Goal: Browse casually: Explore the website without a specific task or goal

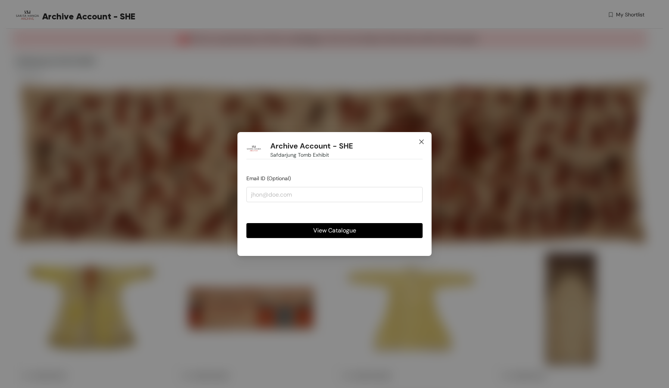
click at [422, 140] on icon "close" at bounding box center [422, 142] width 6 height 6
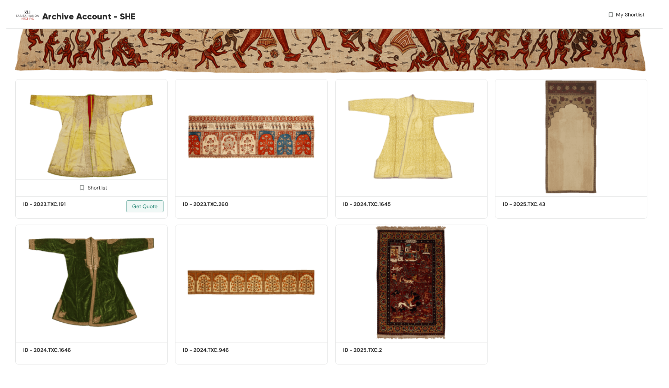
scroll to position [172, 0]
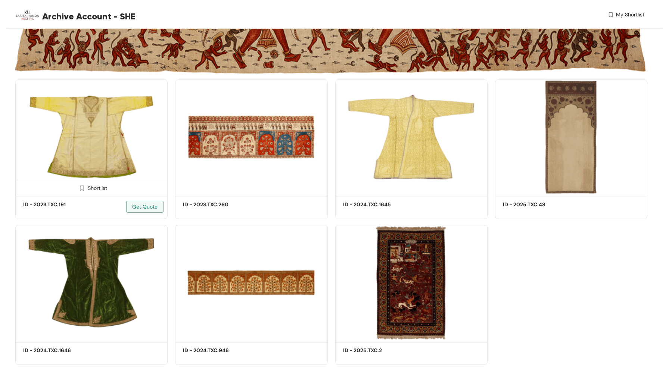
click at [131, 159] on img at bounding box center [91, 137] width 152 height 115
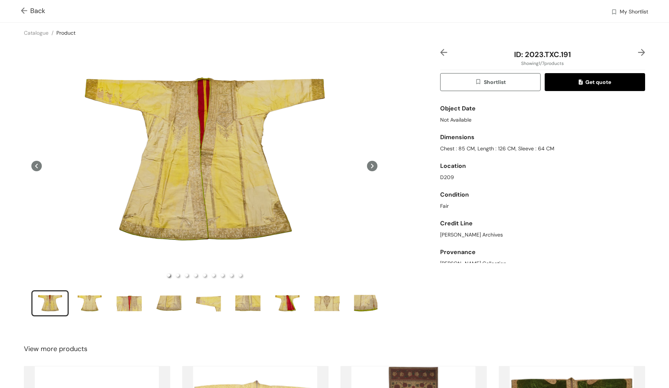
scroll to position [475, 0]
click at [24, 10] on img at bounding box center [25, 11] width 9 height 8
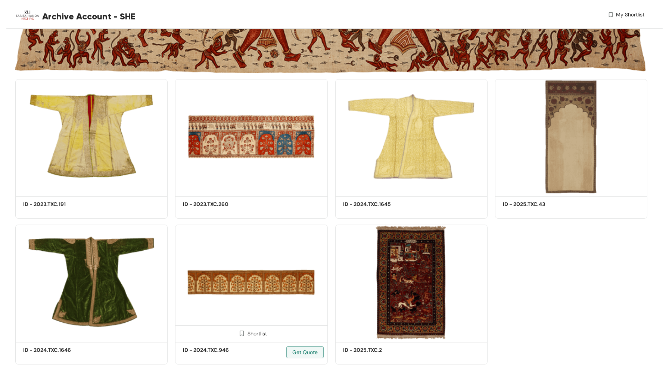
scroll to position [172, 0]
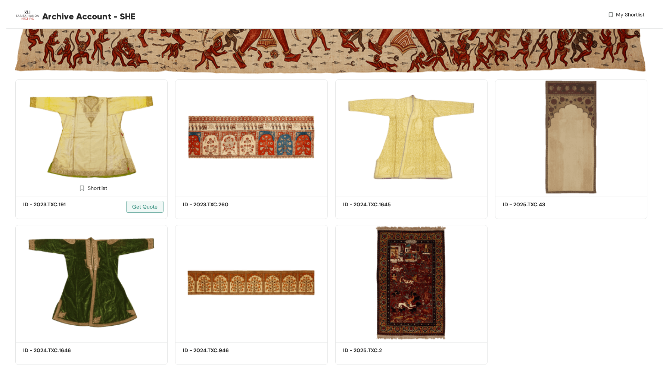
click at [121, 140] on img at bounding box center [91, 137] width 152 height 115
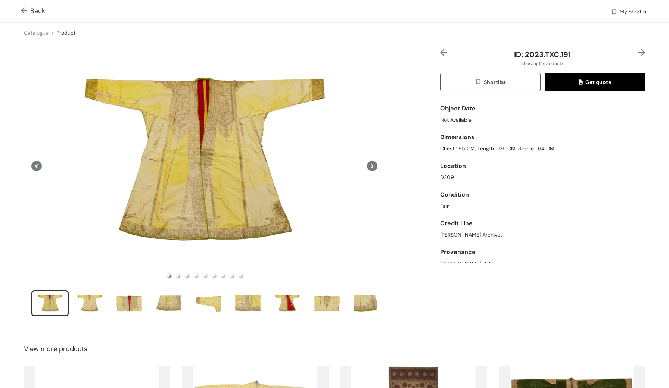
scroll to position [475, 0]
click at [333, 305] on div "slide item 8" at bounding box center [327, 303] width 34 height 22
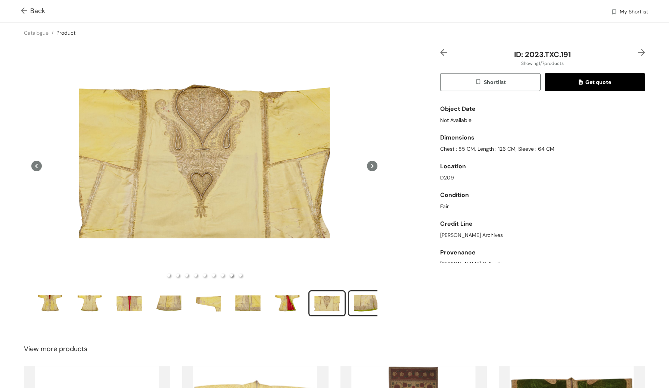
click at [364, 306] on div "slide item 9" at bounding box center [367, 303] width 34 height 22
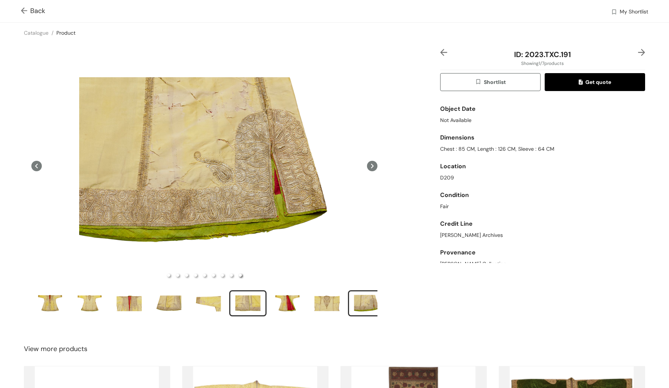
click at [252, 302] on div "slide item 6" at bounding box center [248, 303] width 34 height 22
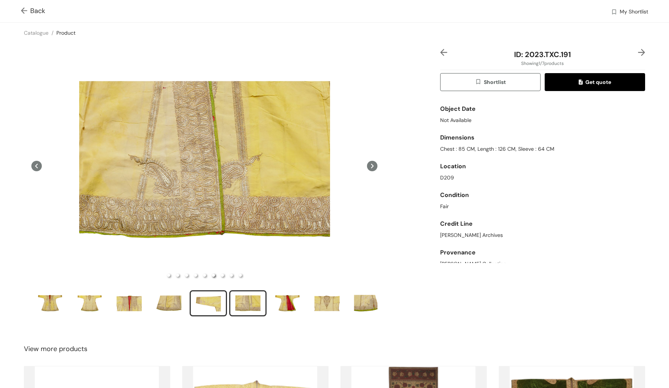
click at [214, 302] on div "slide item 5" at bounding box center [209, 303] width 34 height 22
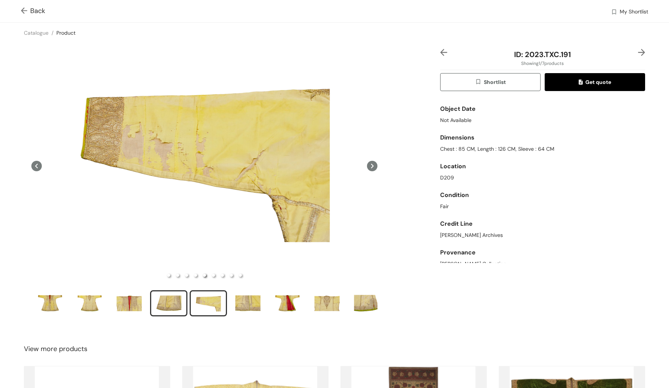
click at [168, 304] on div "slide item 4" at bounding box center [169, 303] width 34 height 22
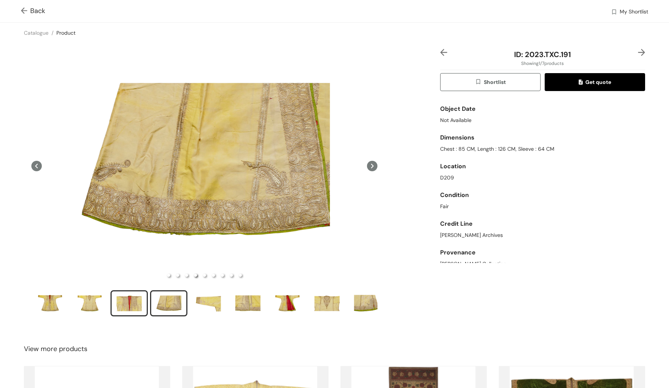
click at [124, 305] on div "slide item 3" at bounding box center [129, 303] width 34 height 22
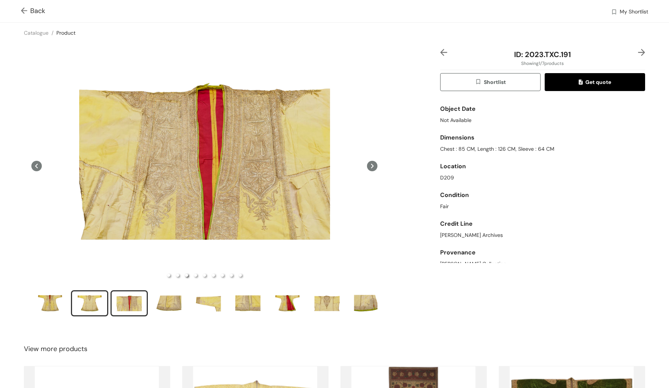
click at [96, 305] on div "slide item 2" at bounding box center [90, 303] width 34 height 22
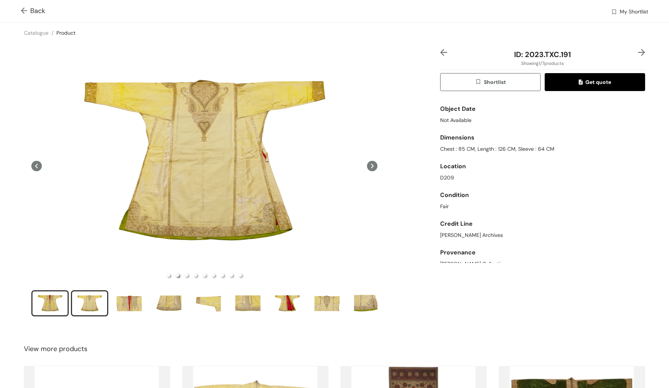
click at [59, 309] on div "slide item 1" at bounding box center [50, 303] width 34 height 22
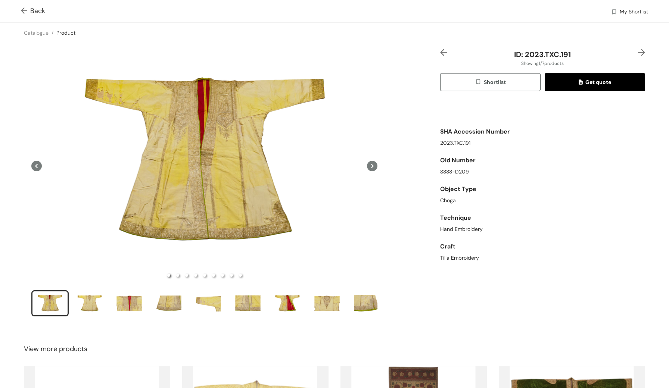
scroll to position [0, 0]
